Goal: Download file/media

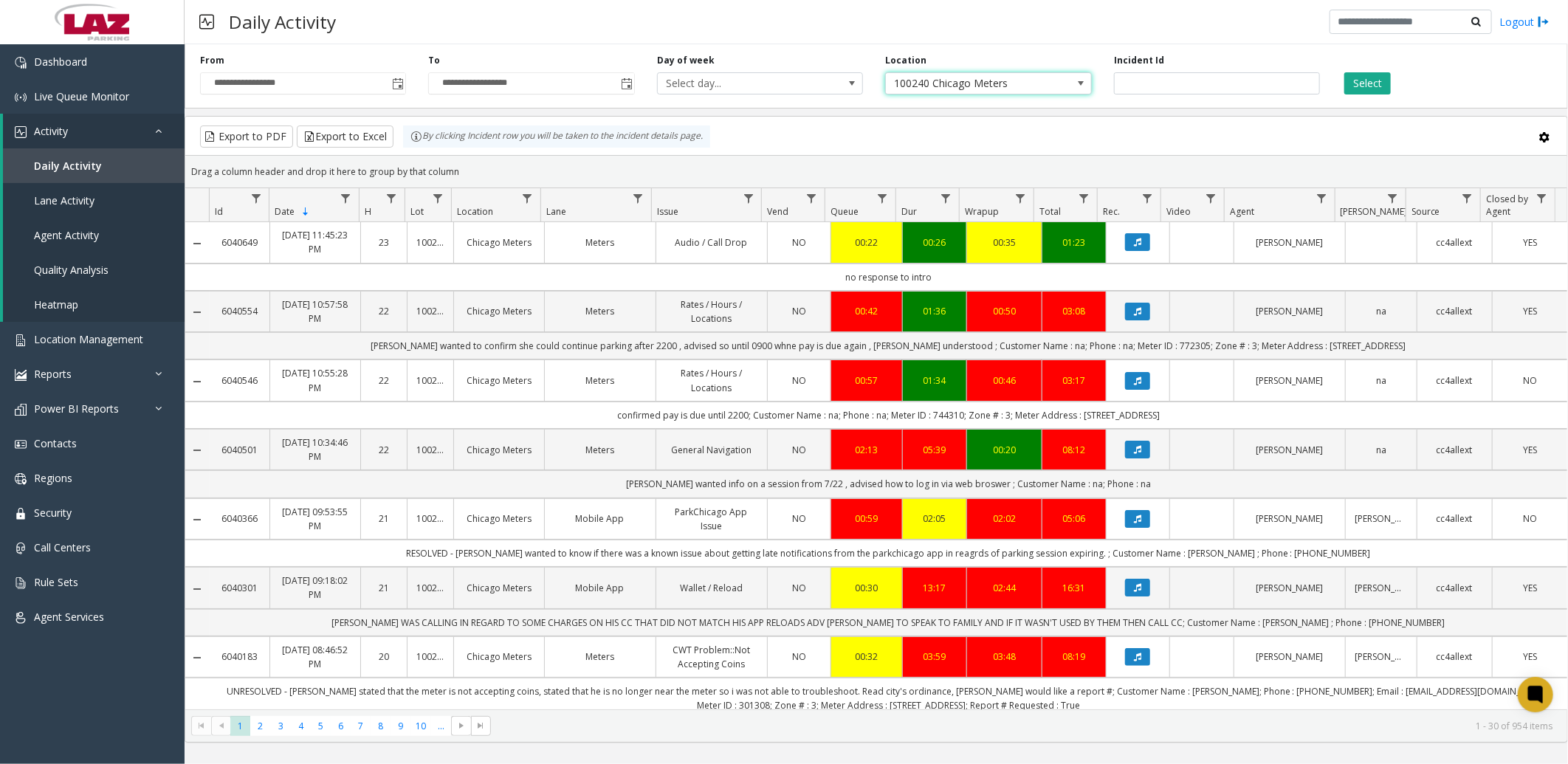
click at [940, 81] on span "100240 Chicago Meters" at bounding box center [968, 83] width 164 height 21
type input "*********"
click at [1022, 167] on li "640580 [GEOGRAPHIC_DATA]" at bounding box center [989, 166] width 202 height 20
click at [1370, 86] on button "Select" at bounding box center [1367, 83] width 47 height 22
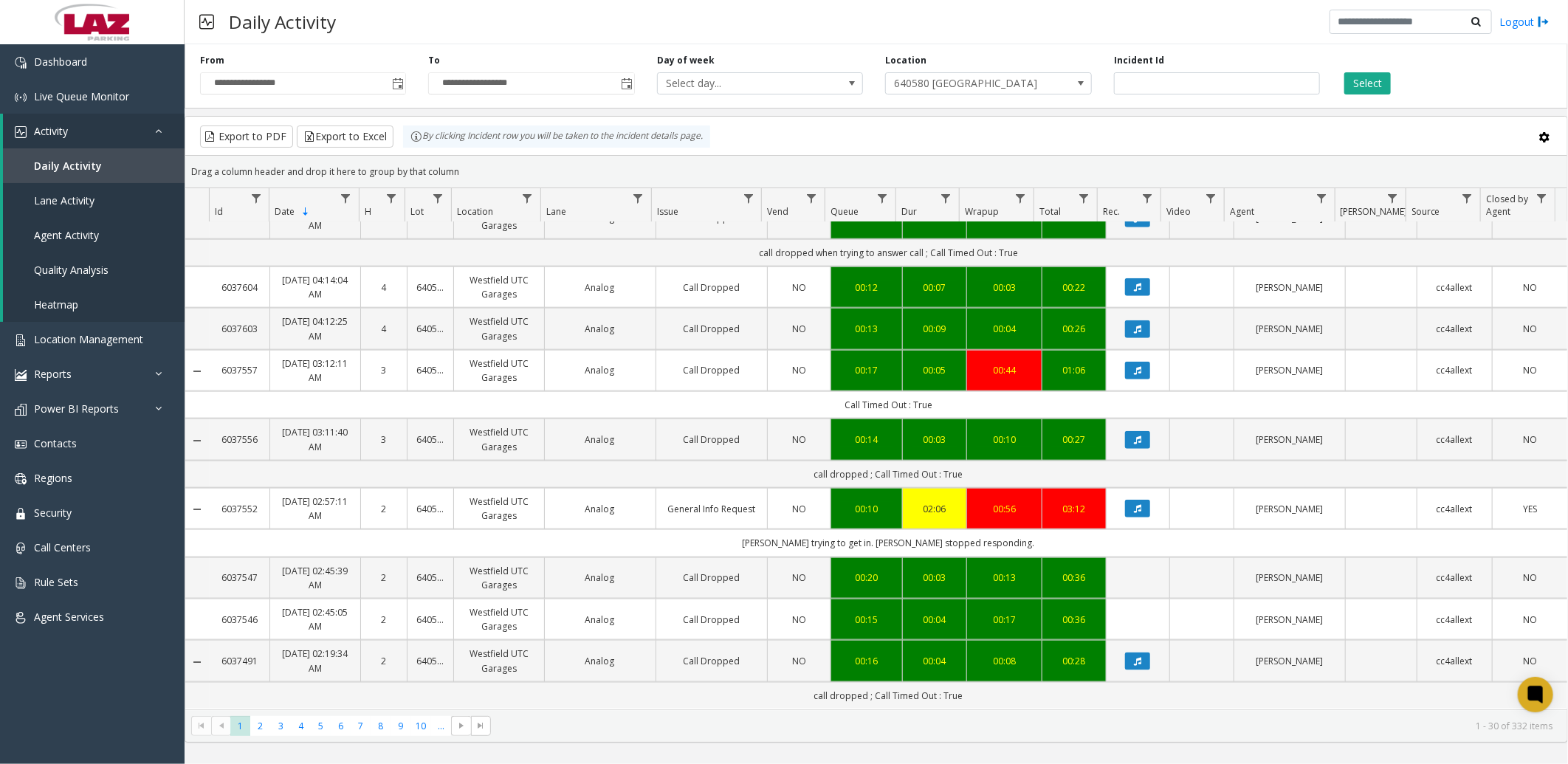
scroll to position [985, 0]
click at [374, 134] on button "Export to Excel" at bounding box center [345, 136] width 97 height 22
click at [396, 84] on span "Toggle popup" at bounding box center [397, 83] width 12 height 12
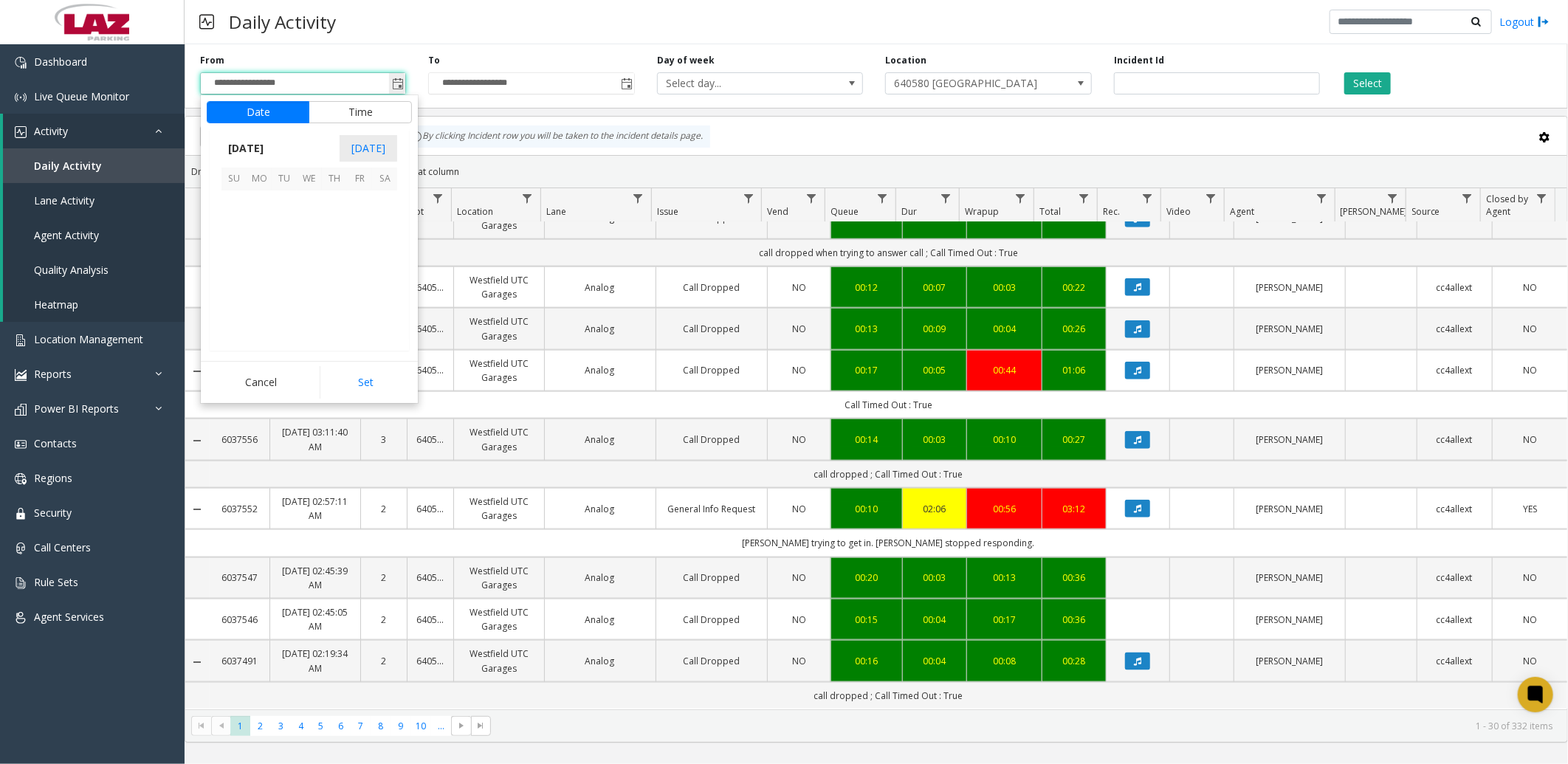
scroll to position [264544, 0]
click at [270, 143] on span "[DATE]" at bounding box center [245, 148] width 49 height 22
click at [249, 178] on span "Jan" at bounding box center [239, 180] width 36 height 36
click at [307, 199] on span "1" at bounding box center [308, 203] width 25 height 25
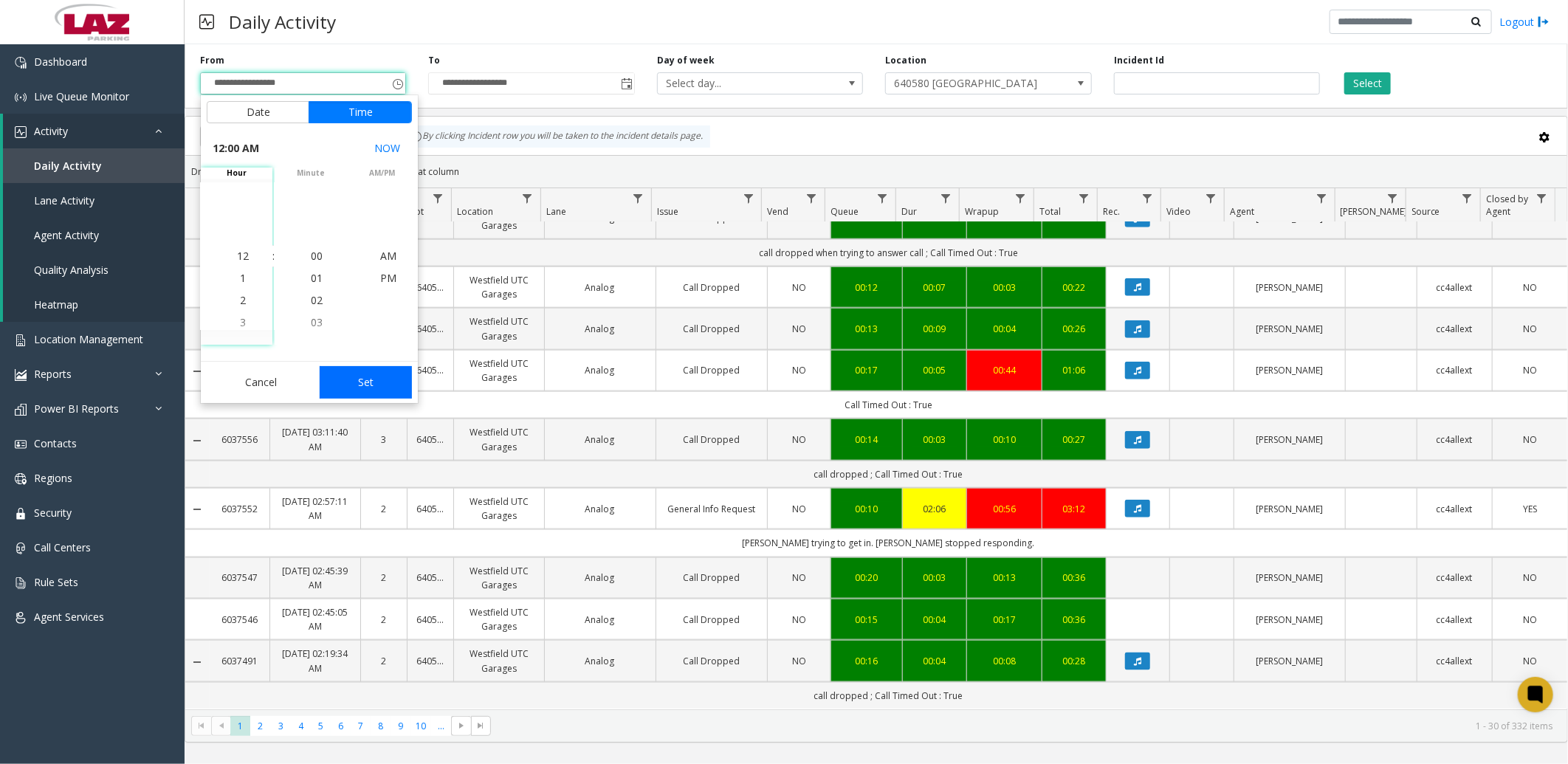
click at [380, 383] on button "Set" at bounding box center [366, 382] width 93 height 32
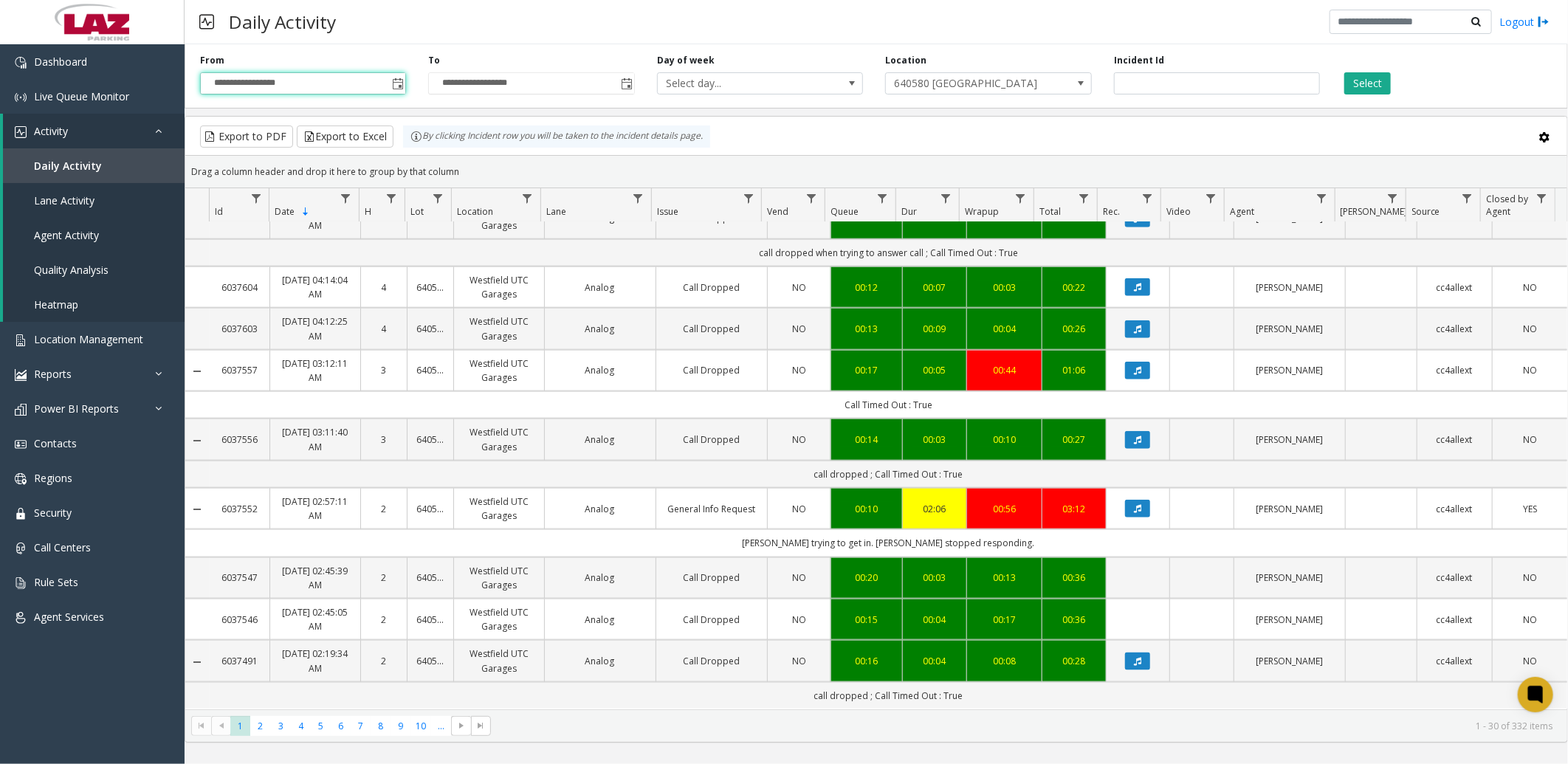
type input "**********"
click at [1368, 87] on button "Select" at bounding box center [1367, 83] width 47 height 22
click at [334, 143] on button "Export to Excel" at bounding box center [345, 136] width 97 height 22
